Goal: Transaction & Acquisition: Purchase product/service

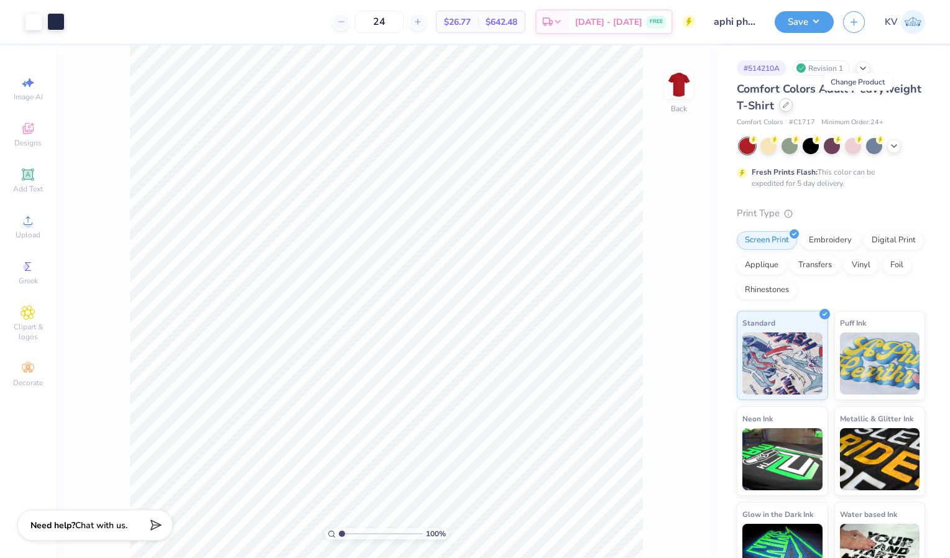
click at [789, 106] on icon at bounding box center [785, 105] width 6 height 6
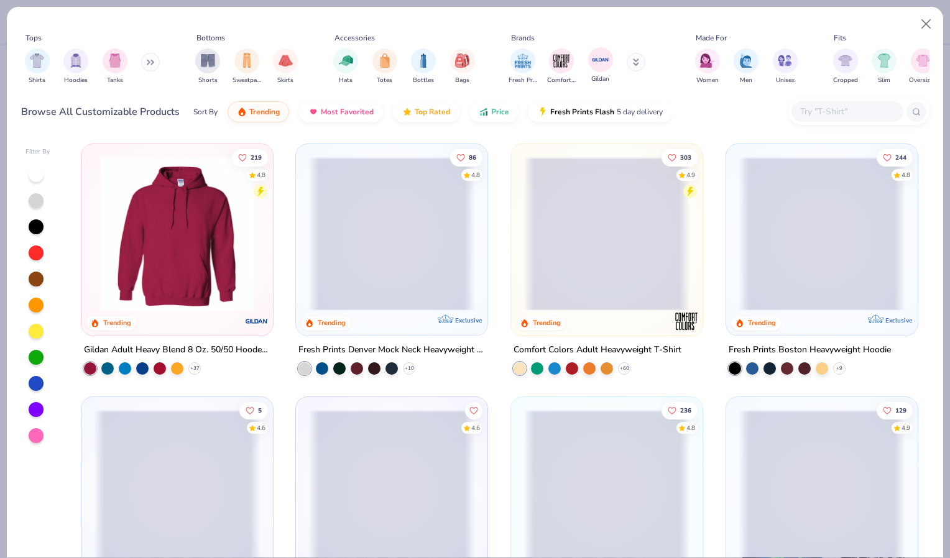
click at [610, 67] on div "Gildan" at bounding box center [600, 65] width 25 height 37
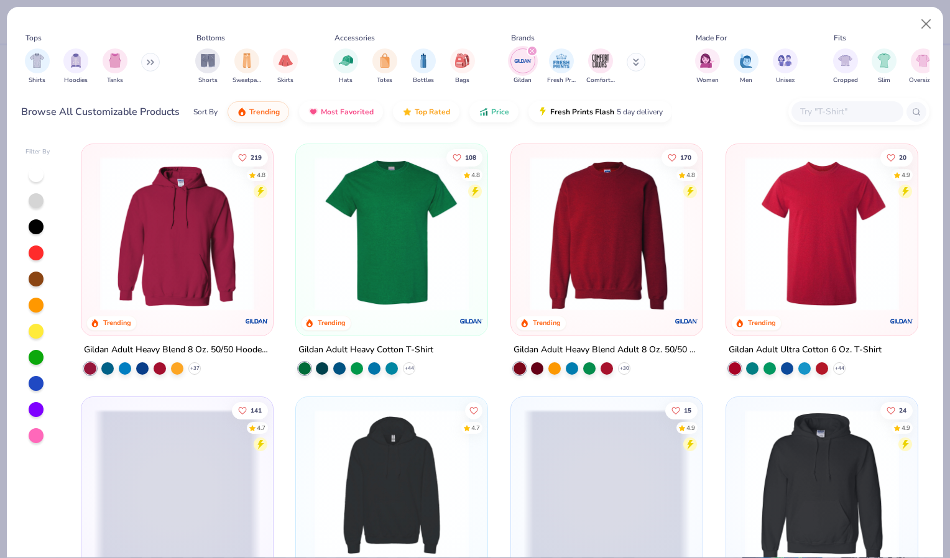
click at [365, 235] on img at bounding box center [391, 234] width 167 height 154
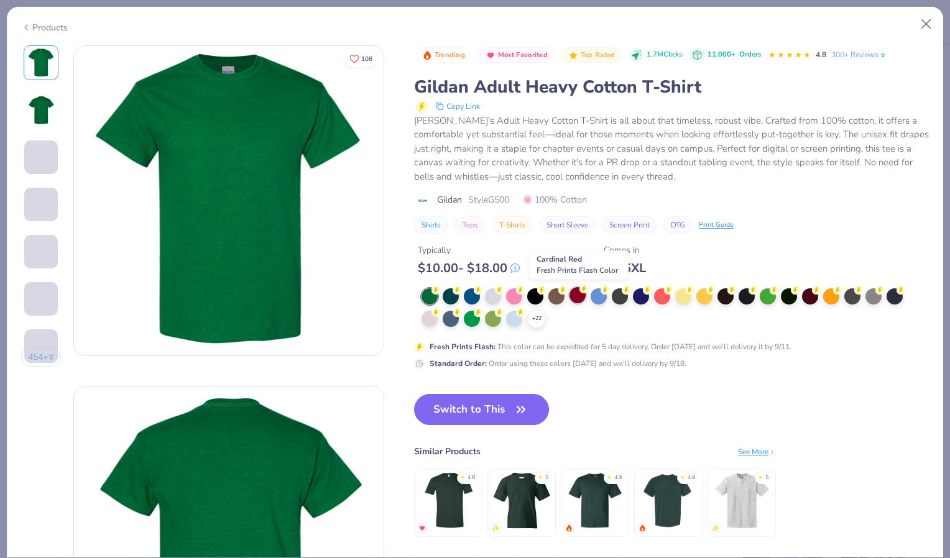
click at [577, 290] on div at bounding box center [577, 295] width 16 height 16
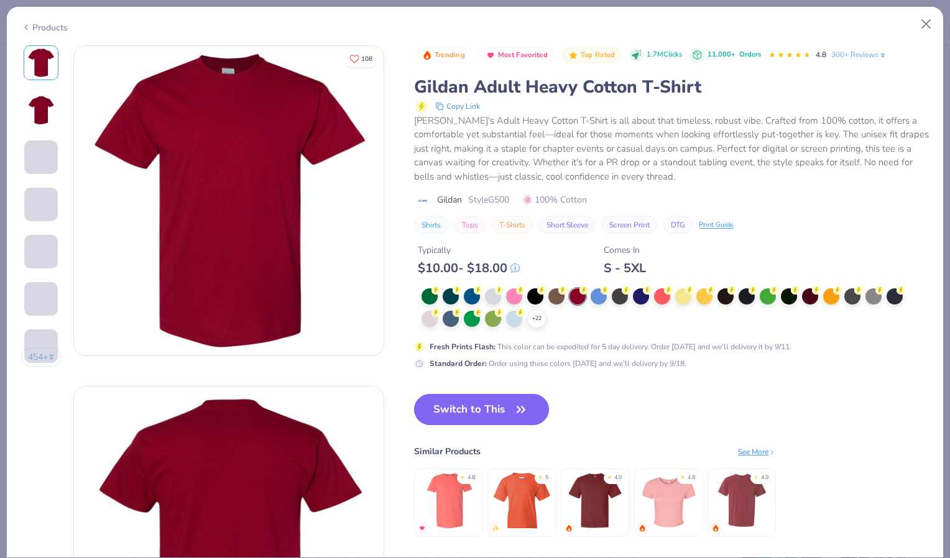
click at [490, 412] on button "Switch to This" at bounding box center [481, 409] width 135 height 31
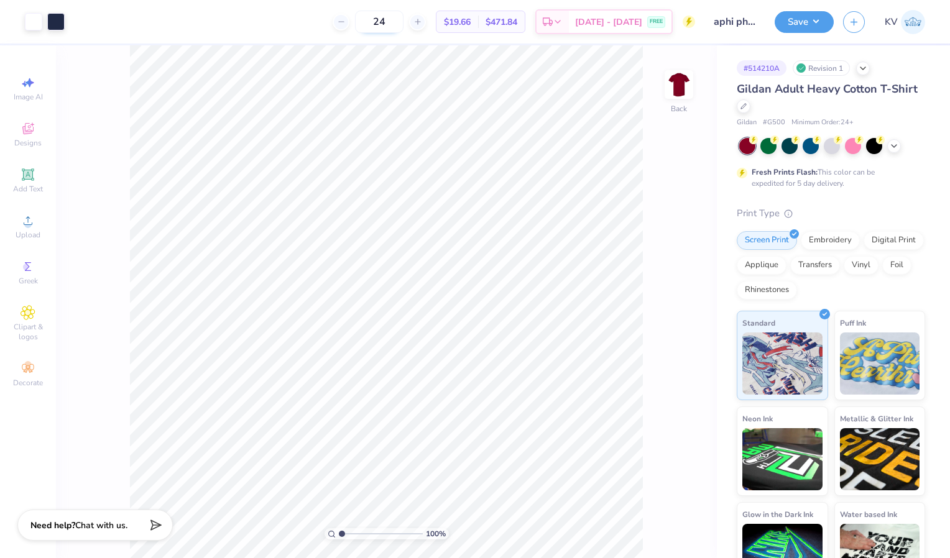
click at [403, 16] on input "24" at bounding box center [379, 22] width 48 height 22
type input "2"
type input "60"
